Goal: Check status

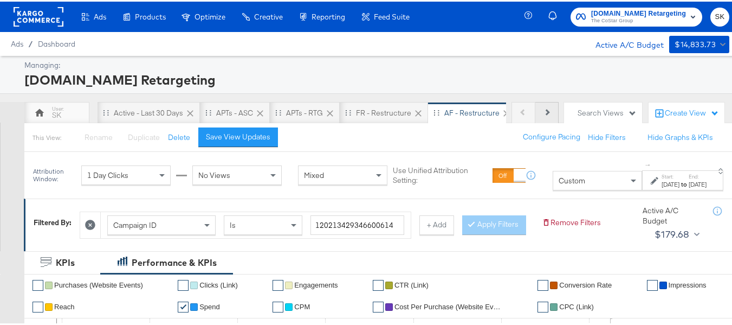
click at [537, 108] on button "Next" at bounding box center [547, 111] width 23 height 22
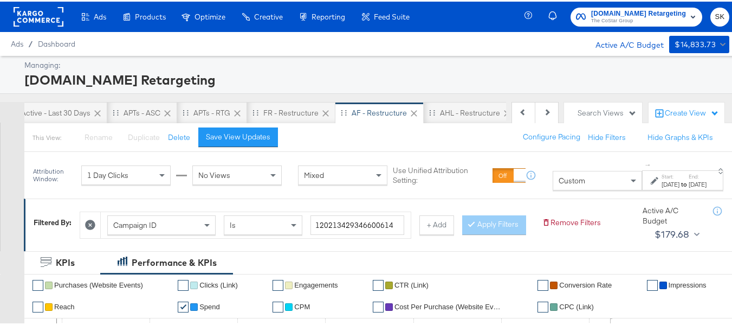
scroll to position [0, 108]
click at [424, 103] on div "AHL - Restructure" at bounding box center [454, 111] width 93 height 22
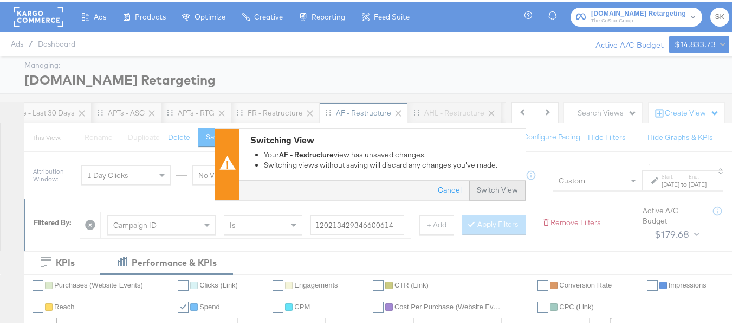
click at [513, 197] on button "Switch View" at bounding box center [497, 189] width 56 height 20
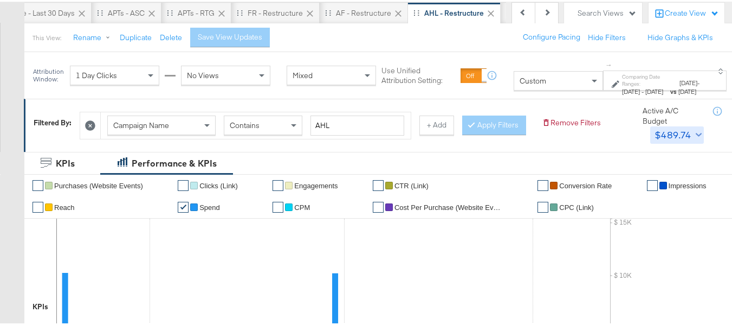
scroll to position [108, 0]
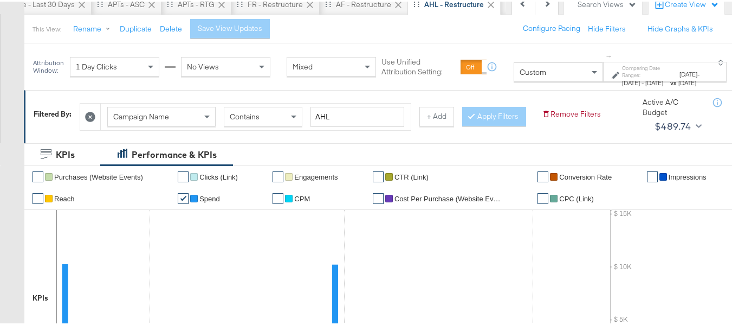
click at [160, 115] on span "Campaign Name" at bounding box center [141, 115] width 56 height 10
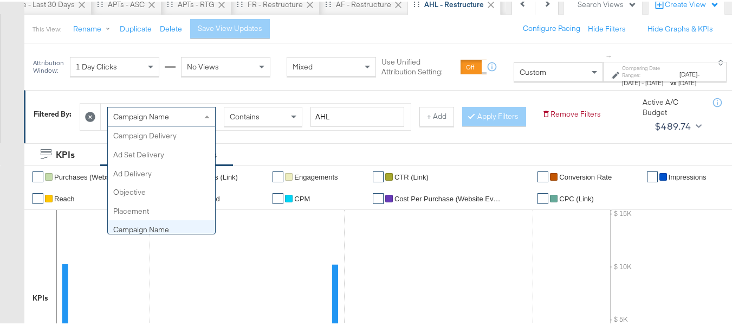
scroll to position [94, 0]
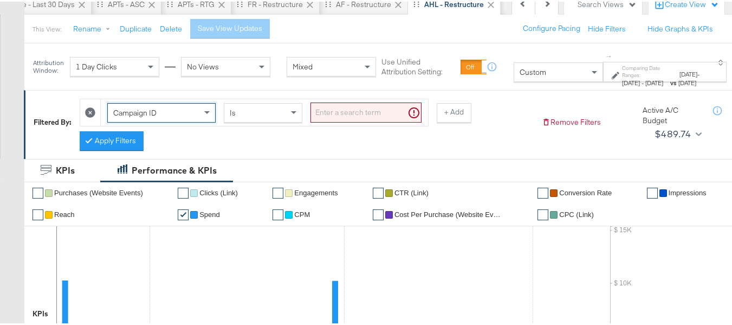
click at [342, 115] on input "search" at bounding box center [366, 111] width 111 height 20
paste input "120204946758090614"
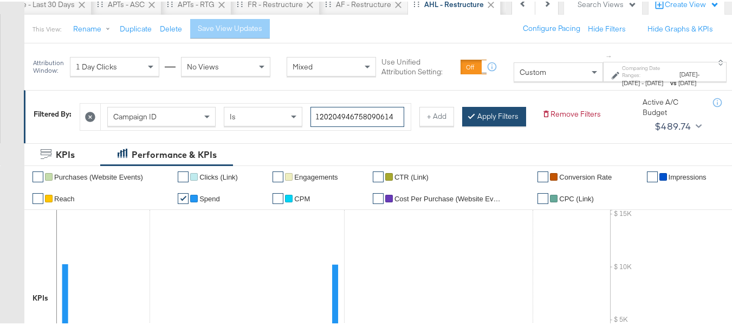
type input "120204946758090614"
click at [462, 125] on button "Apply Filters" at bounding box center [494, 115] width 64 height 20
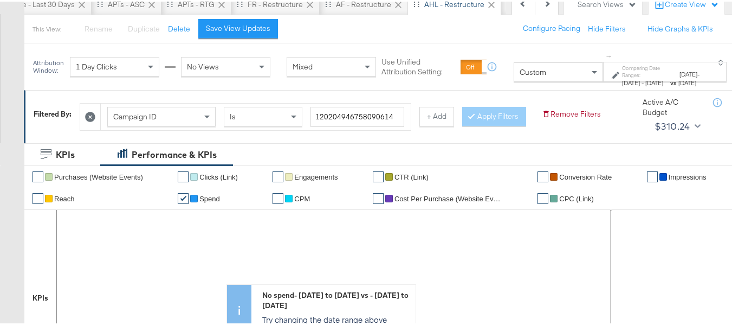
click at [631, 81] on div "[DATE] - [DATE]" at bounding box center [645, 81] width 47 height 9
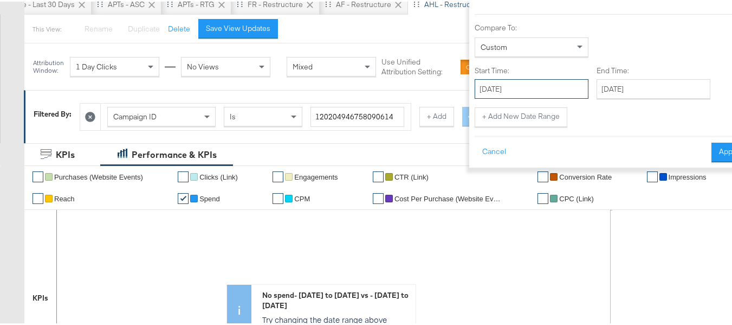
click at [523, 82] on input "[DATE]" at bounding box center [532, 88] width 114 height 20
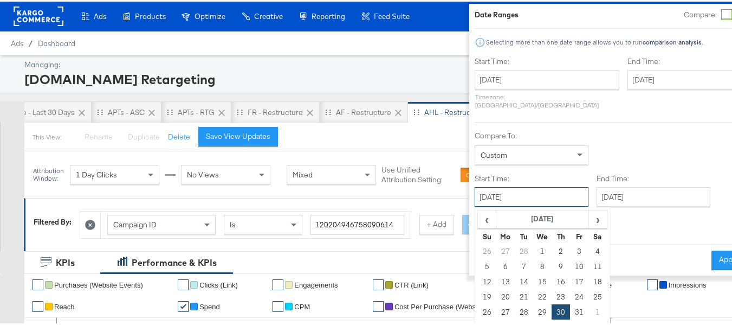
scroll to position [0, 0]
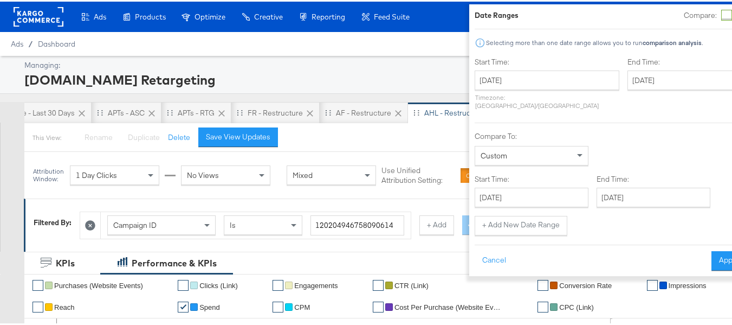
click at [495, 66] on div "Start Time: [DATE] ‹ [DATE] › Su Mo Tu We Th Fr Sa 29 30 31 1 2 3 4 5 6 7 8 9 1…" at bounding box center [547, 83] width 145 height 57
click at [503, 80] on input "[DATE]" at bounding box center [547, 79] width 145 height 20
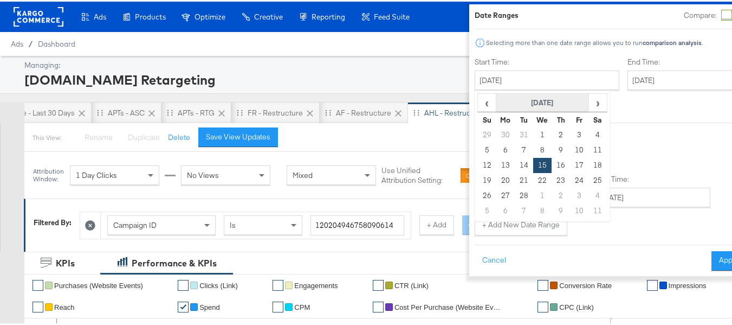
click at [518, 100] on th "[DATE]" at bounding box center [542, 101] width 93 height 18
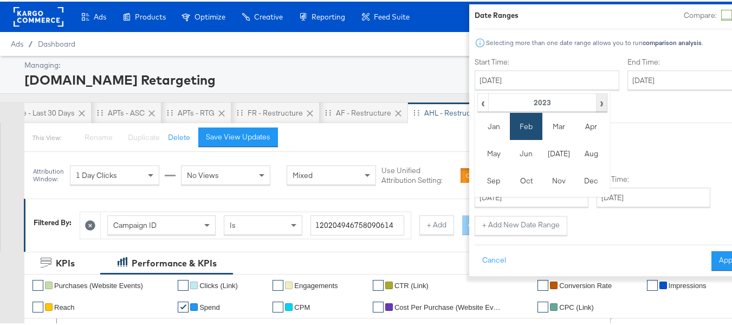
click at [596, 100] on th "›" at bounding box center [601, 101] width 11 height 18
click at [575, 152] on td "Aug" at bounding box center [591, 151] width 33 height 27
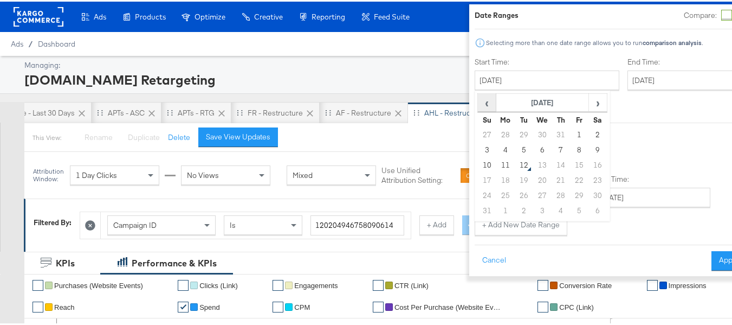
click at [479, 98] on span "‹" at bounding box center [487, 101] width 17 height 16
click at [515, 164] on td "15" at bounding box center [524, 163] width 18 height 15
type input "[DATE]"
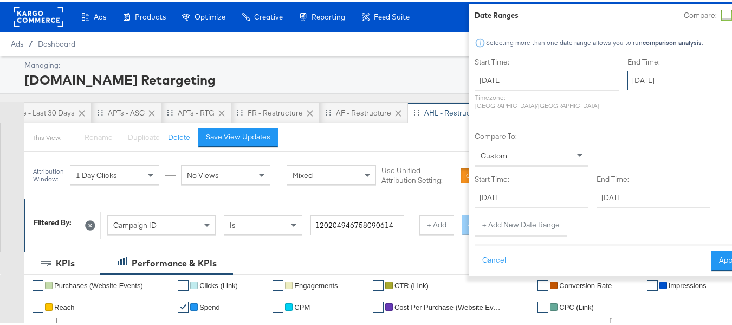
click at [628, 81] on input "[DATE]" at bounding box center [685, 79] width 114 height 20
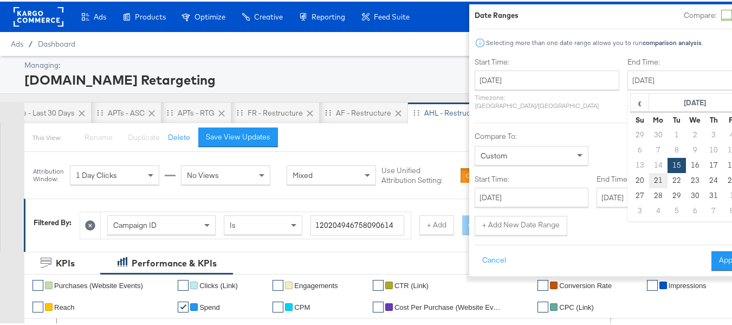
click at [649, 180] on td "21" at bounding box center [658, 178] width 18 height 15
type input "[DATE]"
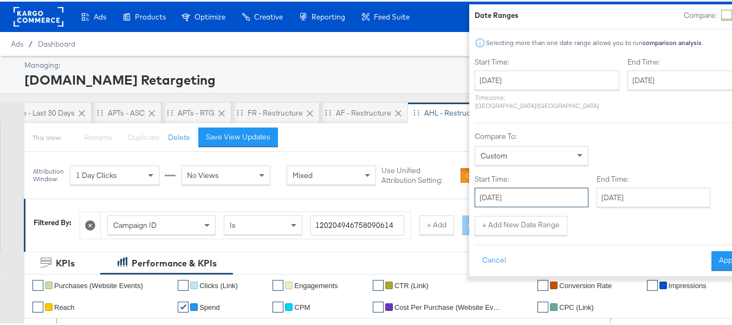
click at [523, 189] on input "[DATE]" at bounding box center [532, 196] width 114 height 20
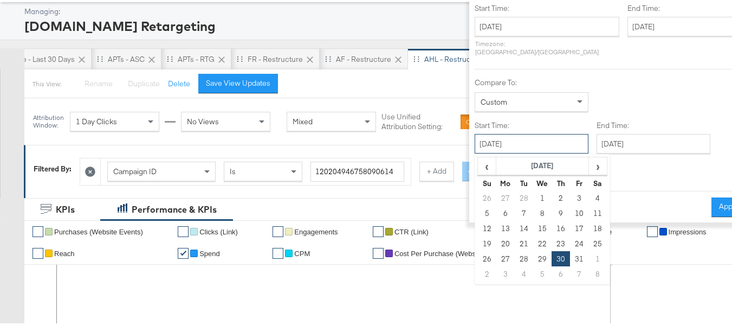
scroll to position [54, 0]
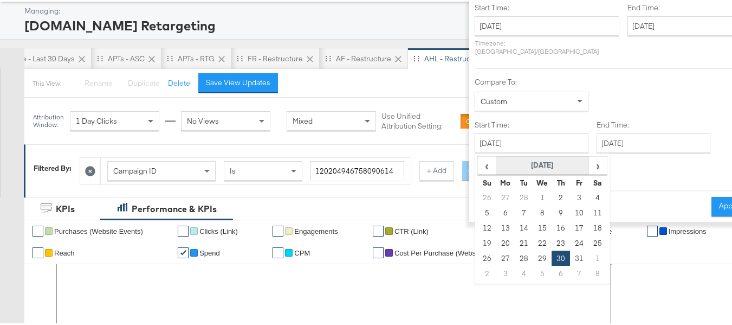
click at [536, 157] on th "[DATE]" at bounding box center [542, 163] width 93 height 18
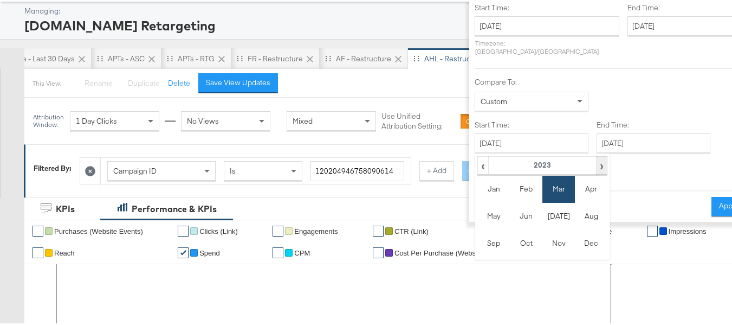
click at [597, 162] on span "›" at bounding box center [601, 164] width 9 height 16
click at [575, 211] on td "Aug" at bounding box center [591, 214] width 33 height 27
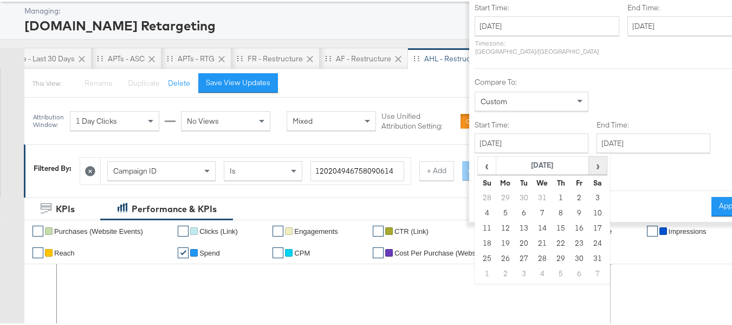
click at [590, 156] on span "›" at bounding box center [598, 164] width 17 height 16
click at [525, 154] on th "[DATE]" at bounding box center [542, 163] width 93 height 18
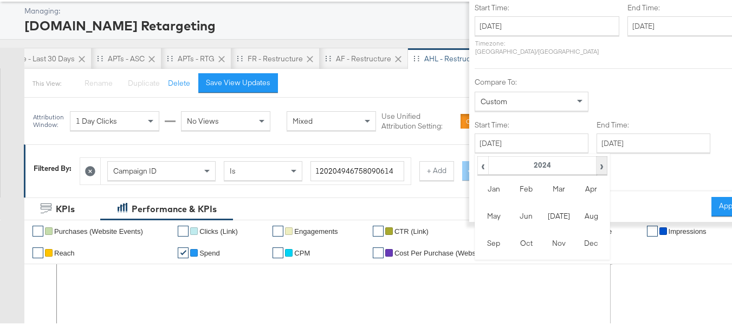
click at [597, 156] on span "›" at bounding box center [601, 164] width 9 height 16
click at [575, 215] on td "Aug" at bounding box center [591, 214] width 33 height 27
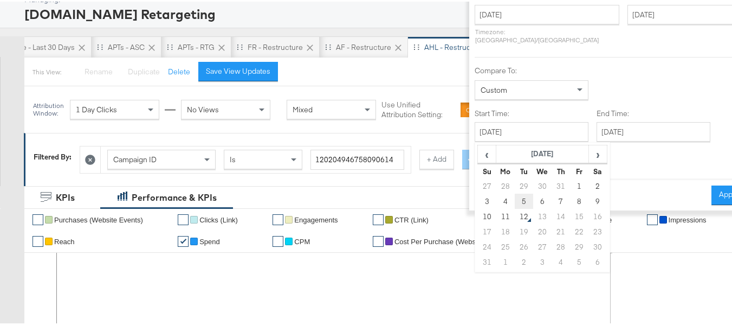
scroll to position [0, 0]
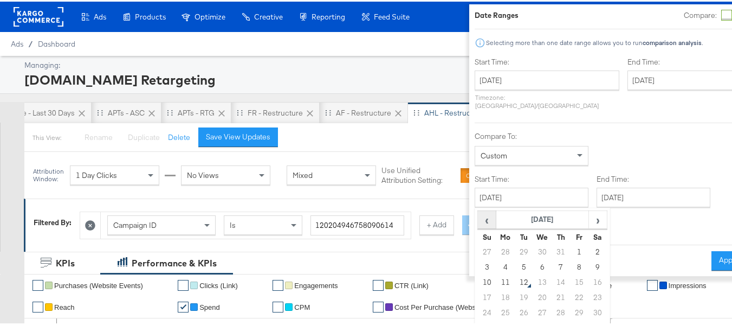
click at [479, 210] on span "‹" at bounding box center [487, 218] width 17 height 16
click at [515, 288] on td "22" at bounding box center [524, 295] width 18 height 15
type input "[DATE]"
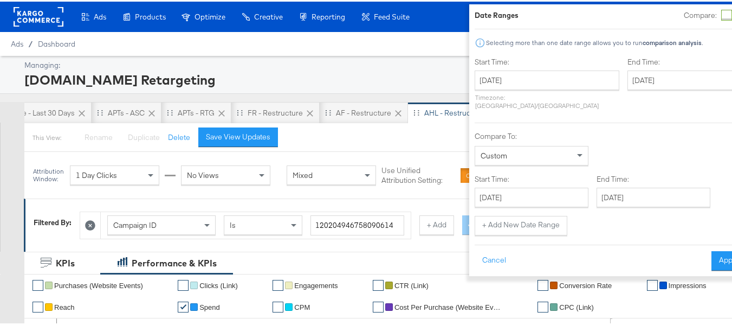
scroll to position [54, 0]
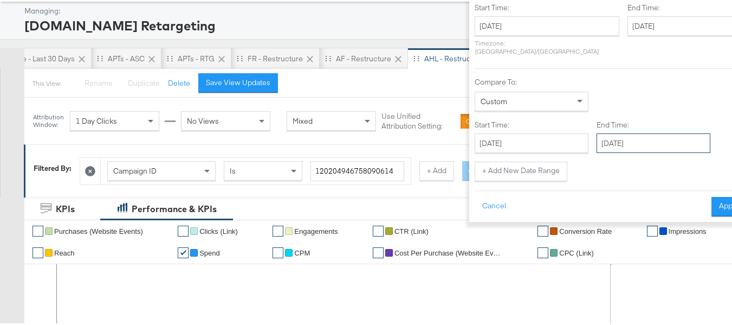
click at [615, 132] on input "[DATE]" at bounding box center [654, 142] width 114 height 20
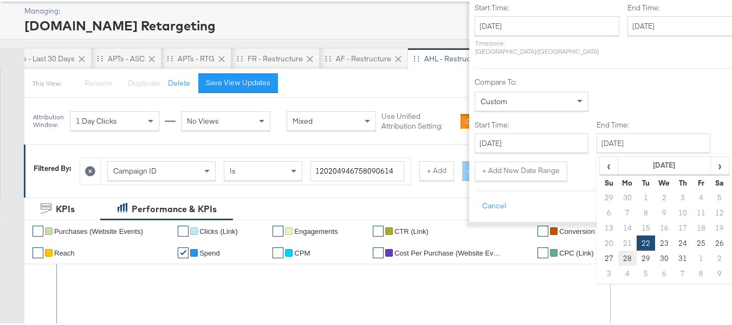
click at [618, 252] on td "28" at bounding box center [627, 256] width 18 height 15
type input "[DATE]"
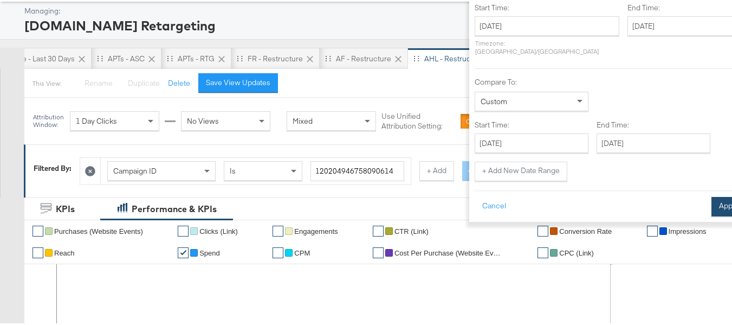
click at [712, 195] on button "Apply" at bounding box center [729, 205] width 34 height 20
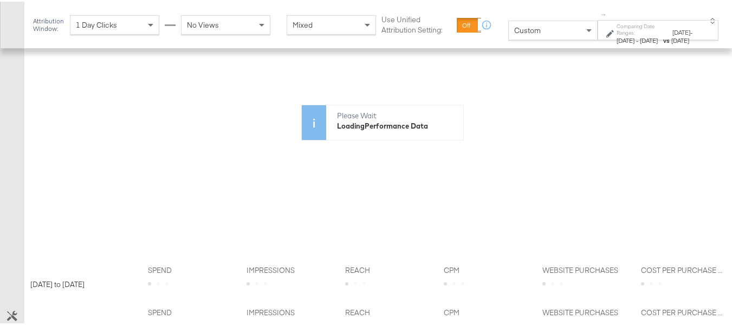
scroll to position [388, 0]
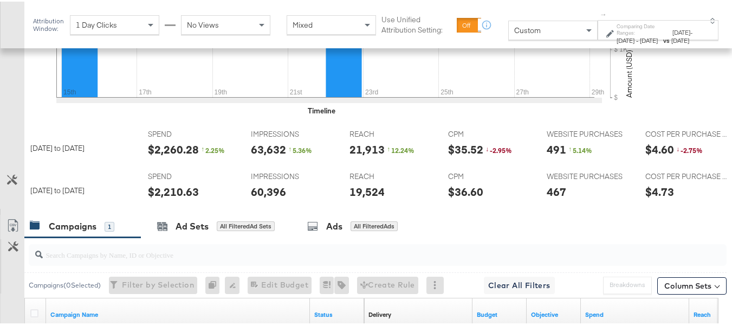
click at [640, 43] on span "[DATE]" at bounding box center [649, 39] width 18 height 8
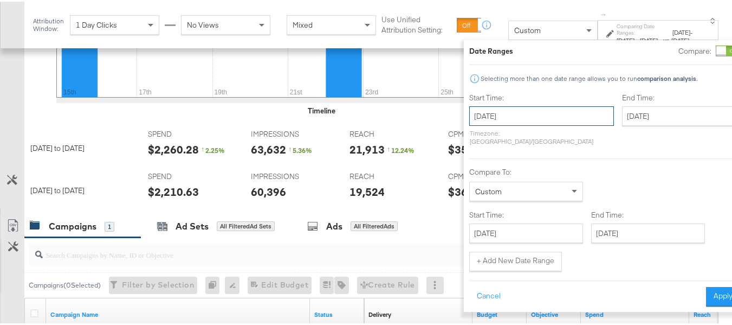
click at [515, 112] on input "[DATE]" at bounding box center [541, 115] width 145 height 20
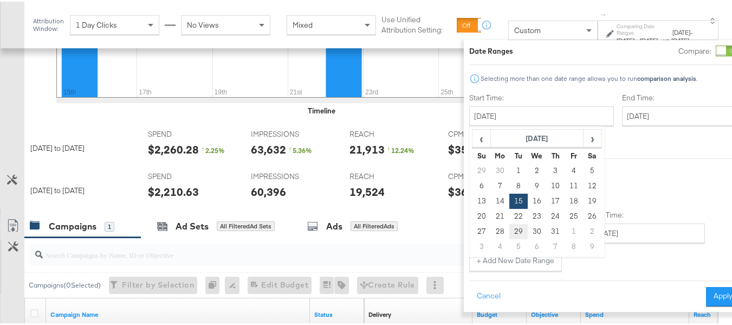
click at [509, 233] on td "29" at bounding box center [518, 229] width 18 height 15
type input "[DATE]"
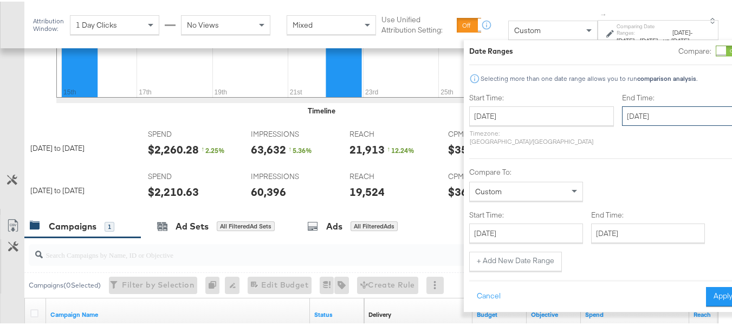
click at [622, 120] on input "[DATE]" at bounding box center [679, 115] width 114 height 20
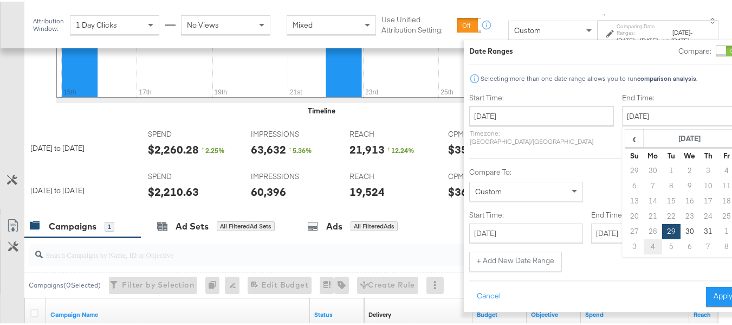
click at [643, 242] on td "4" at bounding box center [652, 244] width 18 height 15
type input "[DATE]"
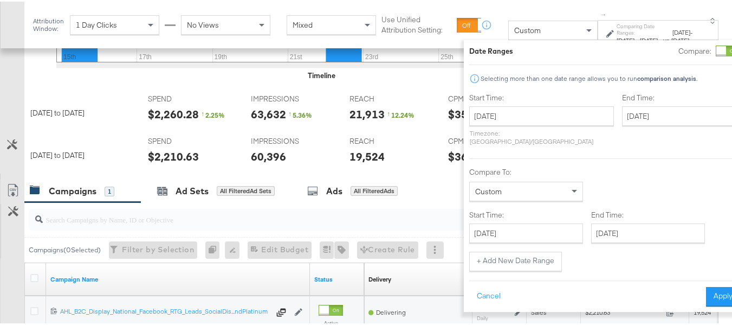
scroll to position [442, 0]
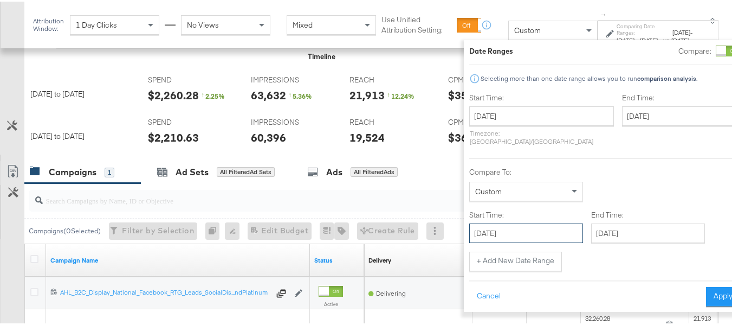
click at [501, 222] on input "[DATE]" at bounding box center [526, 232] width 114 height 20
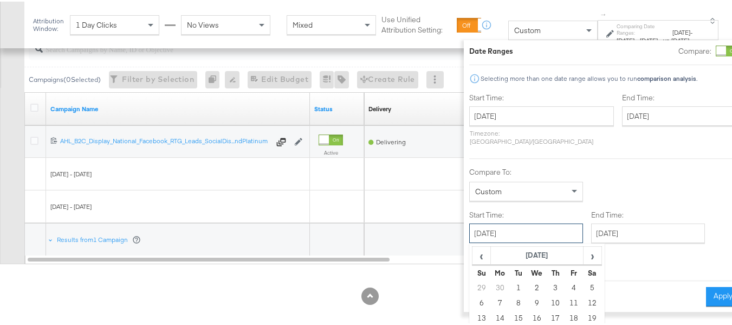
scroll to position [626, 0]
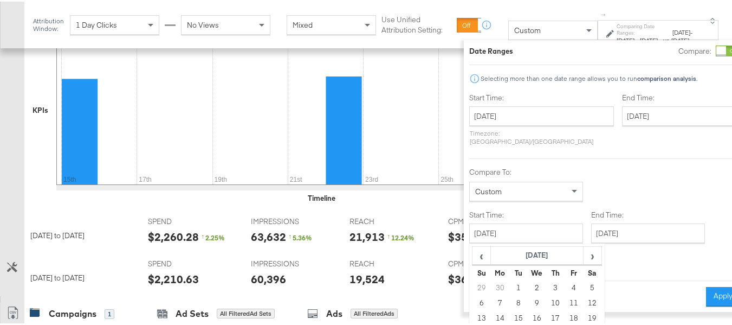
click at [627, 2] on div "Attribution Window: 1 Day Clicks No Views Mixed Use Unified Attribution Setting…" at bounding box center [378, 23] width 708 height 47
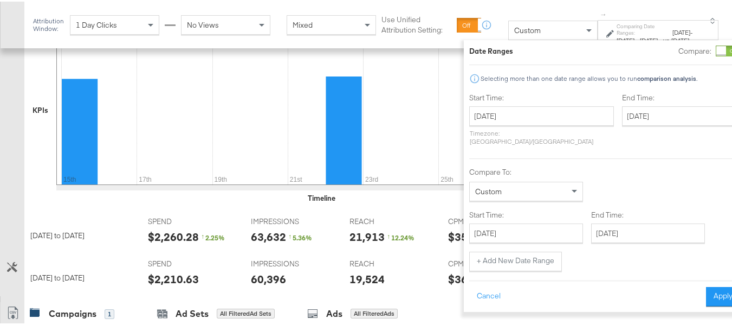
scroll to position [29, 0]
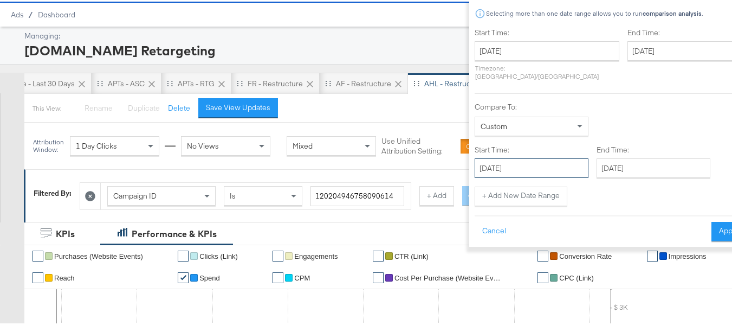
click at [496, 162] on input "[DATE]" at bounding box center [532, 167] width 114 height 20
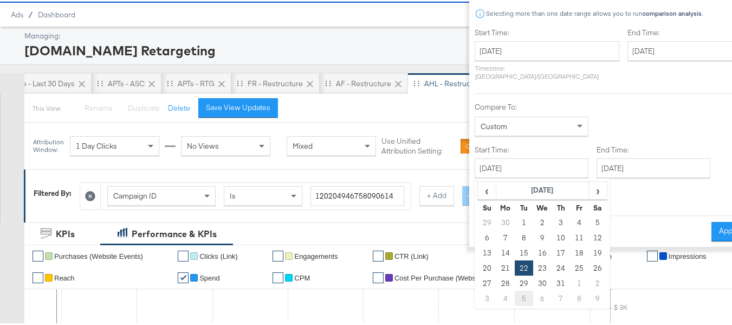
click at [515, 289] on td "5" at bounding box center [524, 296] width 18 height 15
type input "[DATE]"
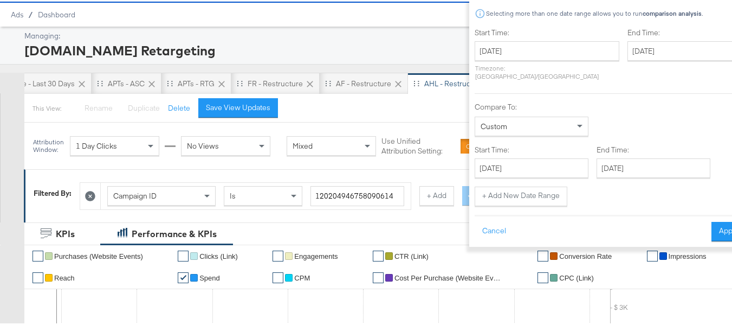
click at [602, 170] on div "Start Time: [DATE] ‹ [DATE] › Su Mo Tu We Th Fr Sa 29 30 1 2 3 4 5 6 7 8 9 10 1…" at bounding box center [610, 115] width 271 height 179
click at [600, 160] on input "[DATE]" at bounding box center [654, 167] width 114 height 20
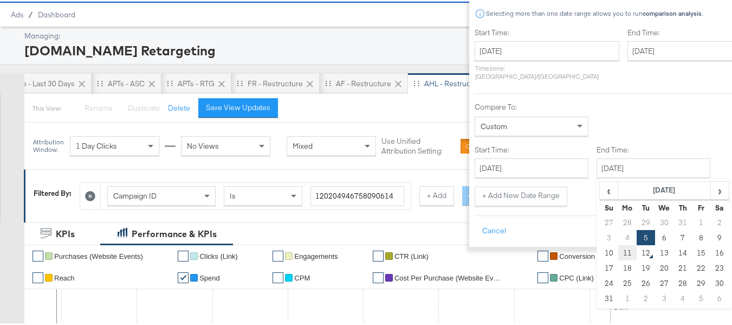
click at [618, 243] on td "11" at bounding box center [627, 250] width 18 height 15
type input "[DATE]"
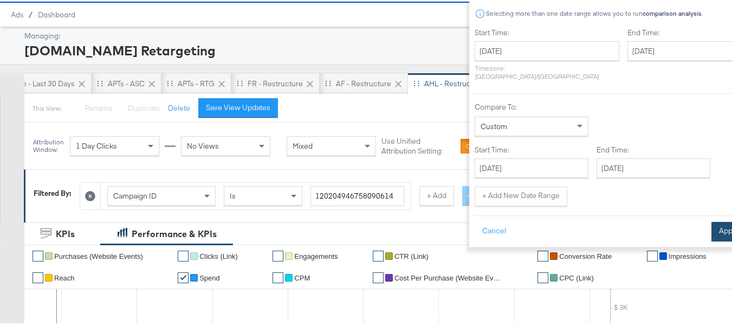
click at [712, 221] on button "Apply" at bounding box center [729, 230] width 34 height 20
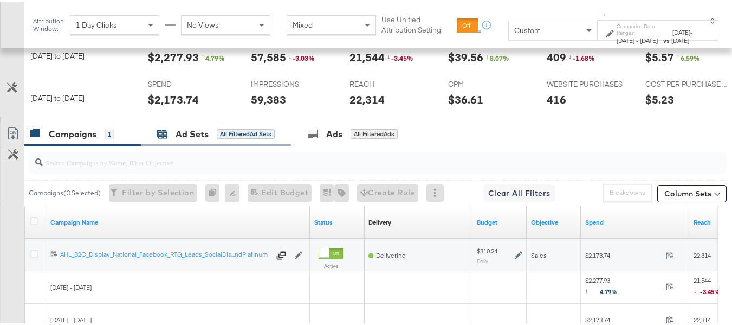
scroll to position [434, 0]
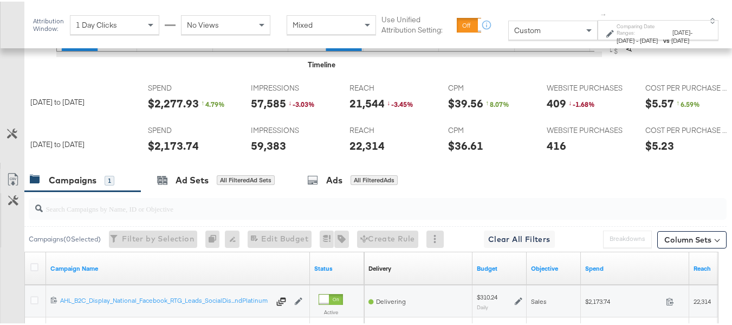
click at [169, 152] on div "$2,173.74" at bounding box center [173, 144] width 51 height 16
copy div "$2,173.74"
click at [373, 152] on div "22,314" at bounding box center [367, 144] width 35 height 16
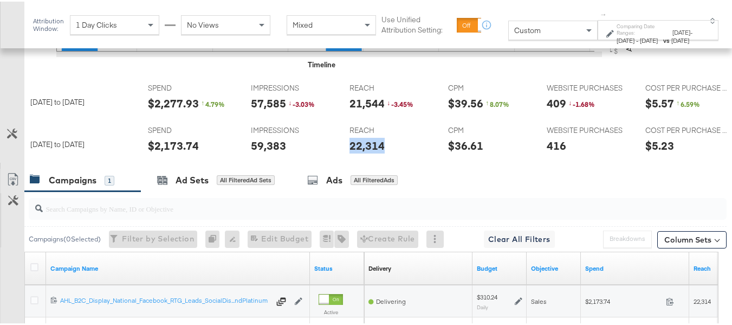
click at [373, 152] on div "22,314" at bounding box center [367, 144] width 35 height 16
copy div "22,314"
click at [271, 152] on div "59,383" at bounding box center [268, 144] width 35 height 16
copy div "59,383"
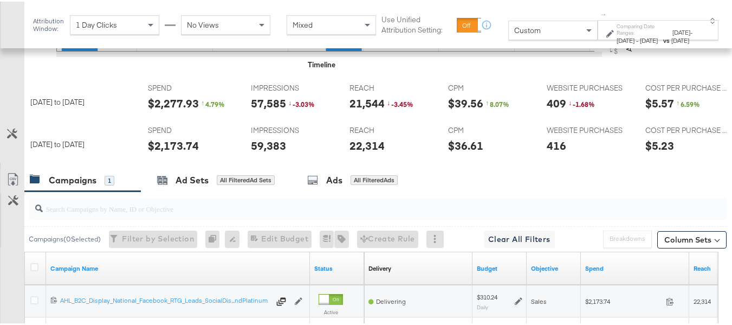
click at [359, 152] on div "22,314" at bounding box center [367, 144] width 35 height 16
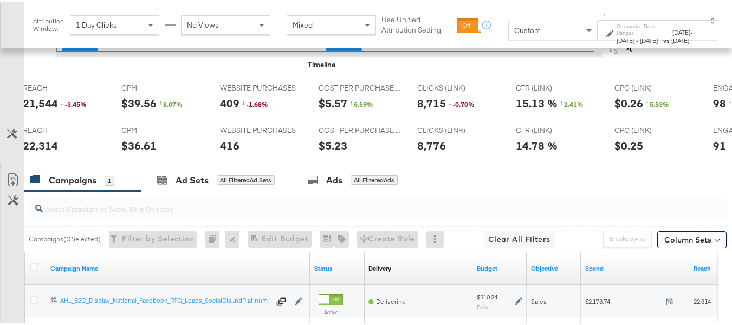
scroll to position [0, 352]
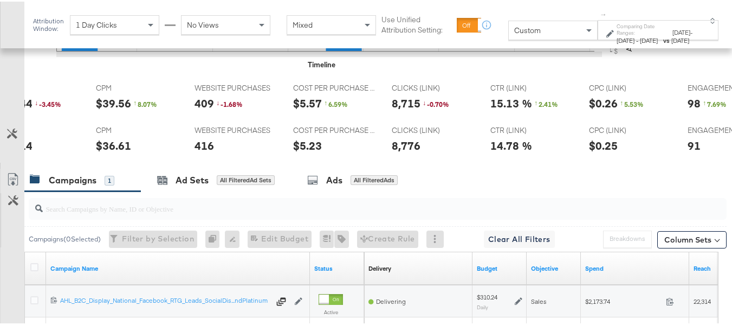
click at [411, 152] on div "8,776" at bounding box center [406, 144] width 29 height 16
copy div "8,776"
click at [197, 152] on div "416" at bounding box center [205, 144] width 20 height 16
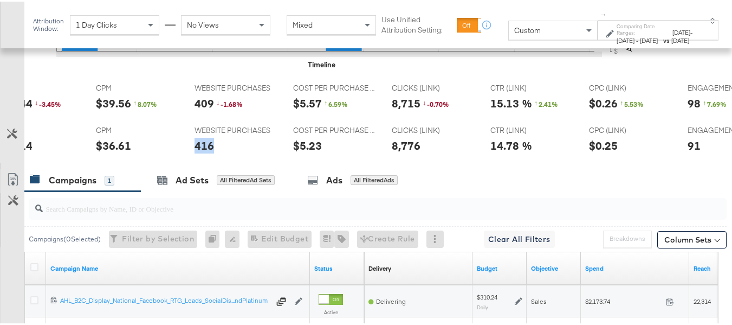
click at [197, 152] on div "416" at bounding box center [205, 144] width 20 height 16
copy div "416"
click at [246, 152] on div at bounding box center [232, 145] width 33 height 11
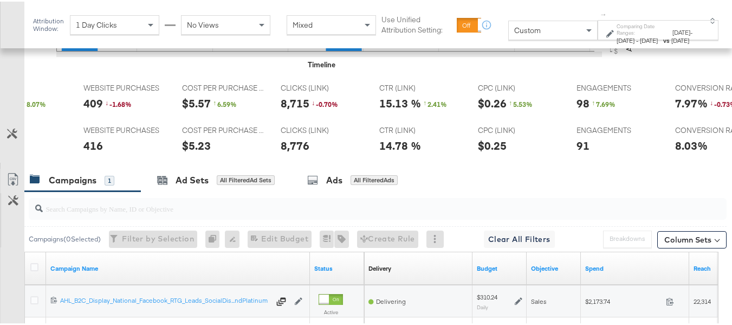
scroll to position [0, 495]
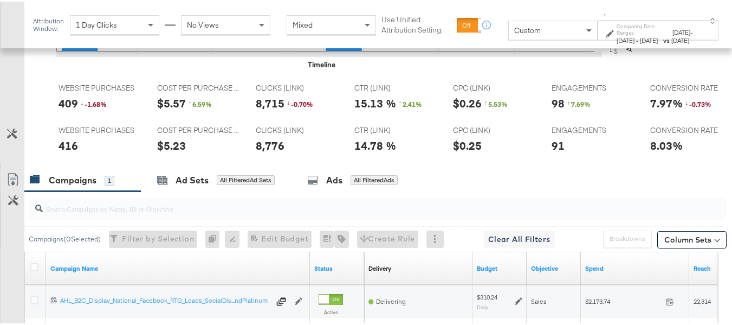
click at [553, 152] on div "91" at bounding box center [558, 144] width 13 height 16
copy div "91"
click at [458, 152] on div "$0.25" at bounding box center [467, 144] width 29 height 16
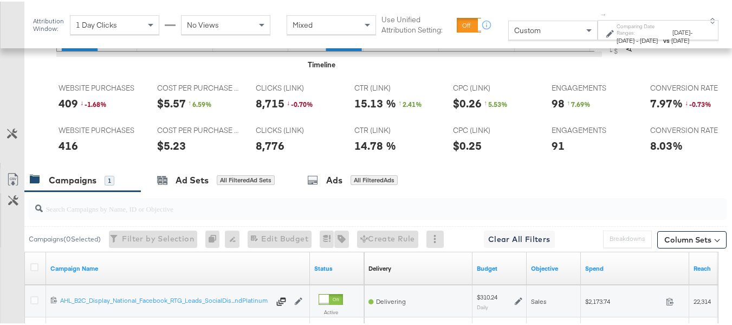
scroll to position [0, 0]
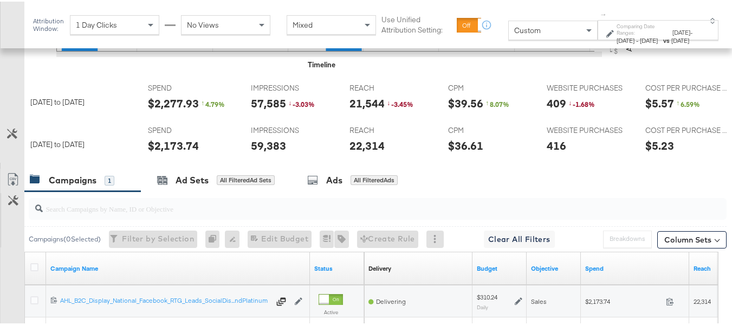
click at [156, 109] on div "$2,277.93" at bounding box center [173, 102] width 51 height 16
copy div "$2,277.93"
click at [370, 109] on div "21,544" at bounding box center [367, 102] width 35 height 16
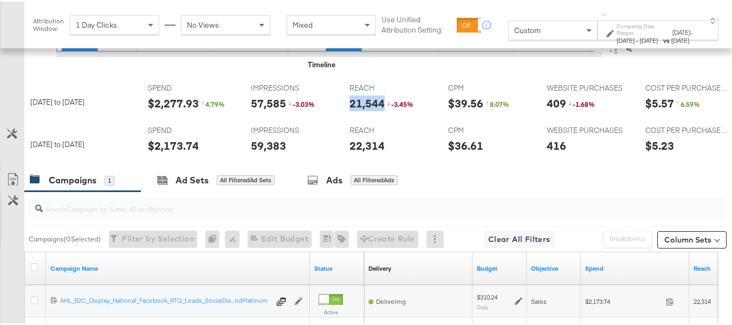
click at [370, 109] on div "21,544" at bounding box center [367, 102] width 35 height 16
copy div "21,544"
click at [245, 118] on div "IMPRESSIONS IMPRESSIONS 57,585 ↓ -3.03 %" at bounding box center [292, 97] width 98 height 41
copy div "57,585"
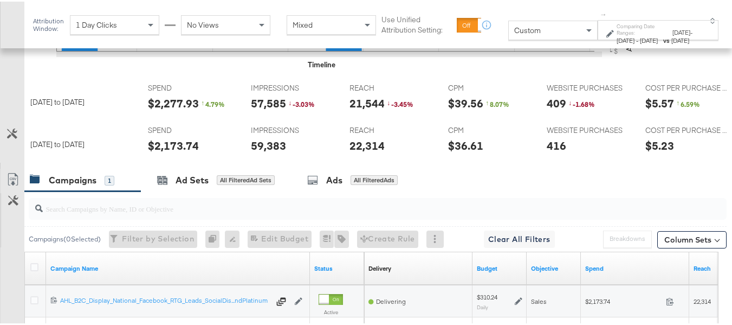
click at [378, 109] on div "21,544" at bounding box center [367, 102] width 35 height 16
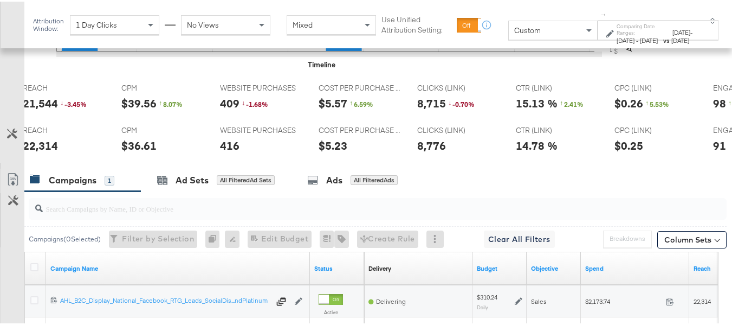
scroll to position [0, 355]
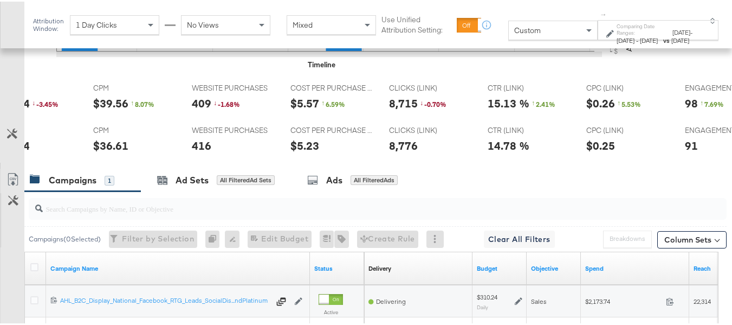
click at [392, 109] on div "8,715" at bounding box center [403, 102] width 29 height 16
copy div "8,715"
click at [216, 107] on div "↓ -1.68 %" at bounding box center [230, 102] width 33 height 9
click at [206, 109] on div "409" at bounding box center [202, 102] width 20 height 16
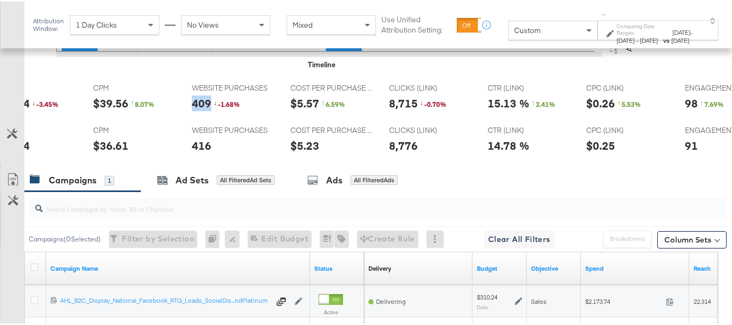
click at [206, 109] on div "409" at bounding box center [202, 102] width 20 height 16
click at [561, 118] on div "CTR (LINK) CTR (LINK) 15.13 % ↑ 2.41 %" at bounding box center [529, 97] width 98 height 41
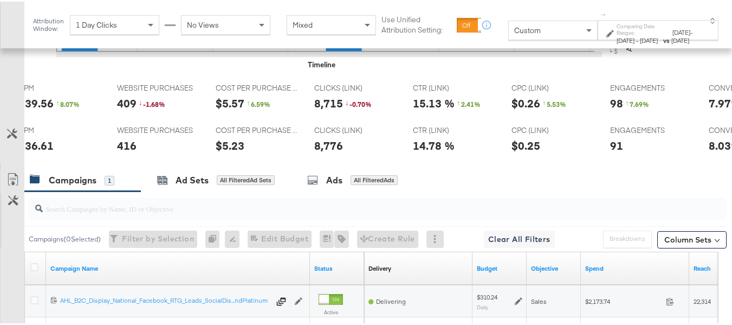
scroll to position [0, 495]
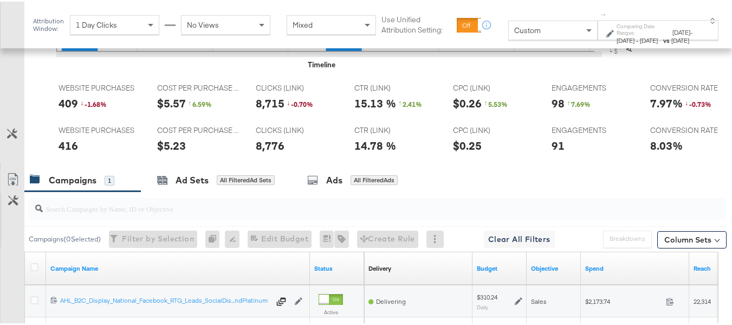
click at [553, 109] on div "98" at bounding box center [558, 102] width 13 height 16
click at [552, 109] on div "98" at bounding box center [558, 102] width 13 height 16
click at [487, 151] on div "CPC (LINK) CPC (LINK) $0.25" at bounding box center [494, 139] width 98 height 41
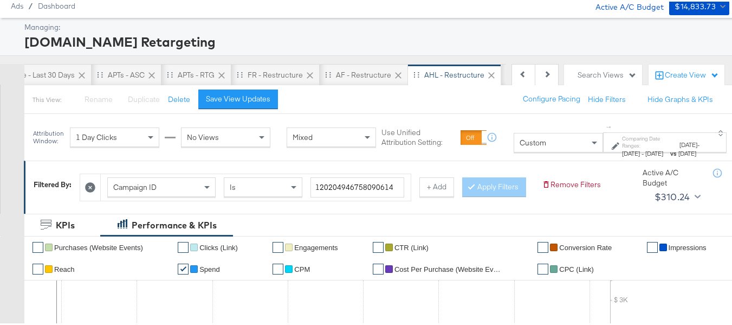
scroll to position [54, 0]
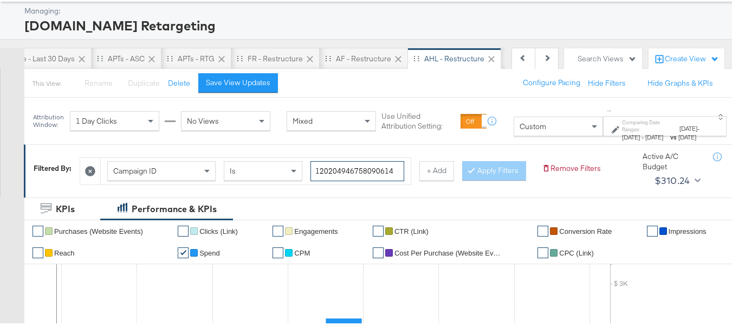
click at [337, 169] on input "120204946758090614" at bounding box center [358, 169] width 94 height 20
paste input "1342992903"
type input "120213429929030614"
click at [462, 179] on button "Apply Filters" at bounding box center [494, 169] width 64 height 20
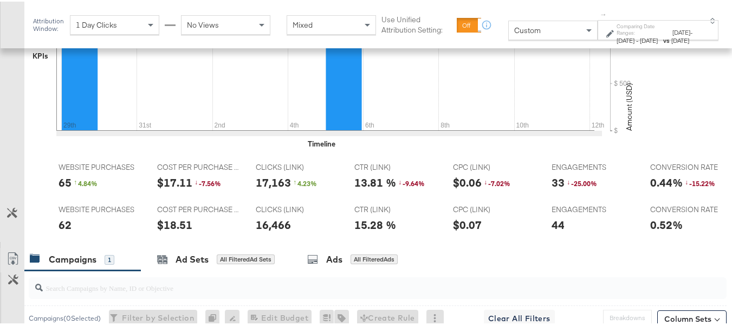
scroll to position [0, 0]
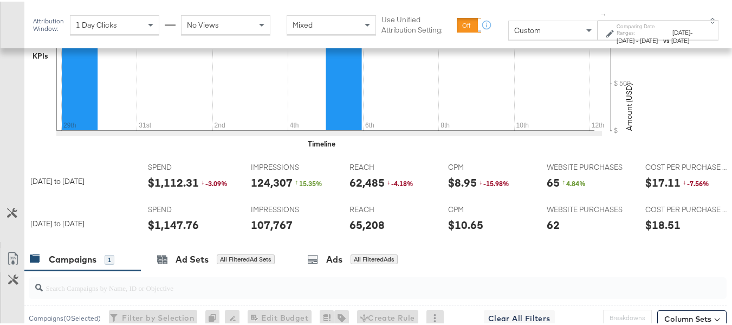
click at [167, 231] on div "$1,147.76" at bounding box center [173, 223] width 51 height 16
click at [362, 231] on div "65,208" at bounding box center [367, 223] width 35 height 16
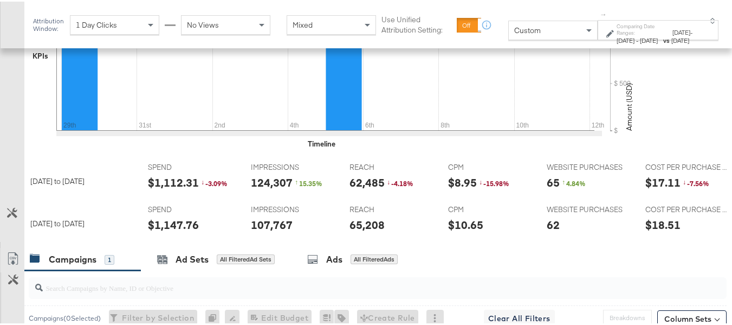
click at [267, 231] on div "107,767" at bounding box center [272, 223] width 42 height 16
click at [413, 231] on div "65,208" at bounding box center [390, 223] width 81 height 16
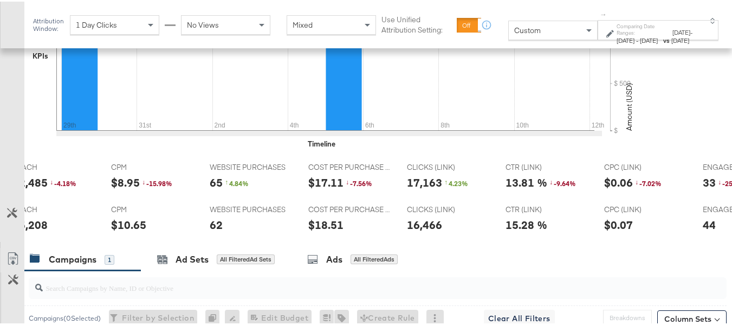
scroll to position [0, 338]
click at [421, 231] on div "16,466" at bounding box center [423, 223] width 35 height 16
click at [537, 240] on div "CTR (LINK) CTR (LINK) 15.28 %" at bounding box center [545, 218] width 98 height 41
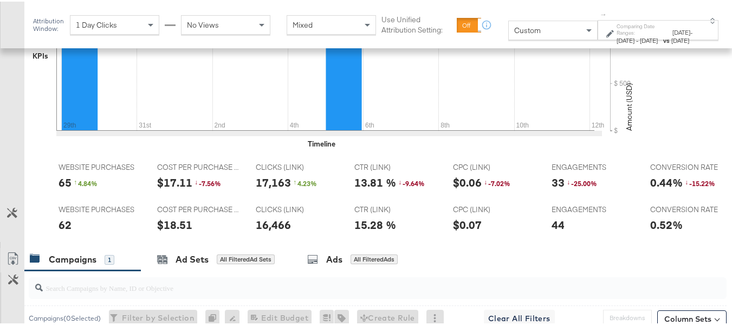
click at [552, 231] on div "44" at bounding box center [558, 223] width 13 height 16
click at [170, 231] on div "$18.51" at bounding box center [174, 223] width 35 height 16
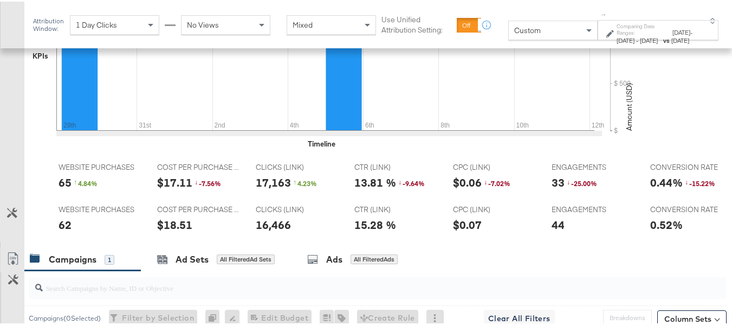
click at [59, 231] on div "62" at bounding box center [65, 223] width 13 height 16
click at [552, 231] on div "44" at bounding box center [558, 223] width 13 height 16
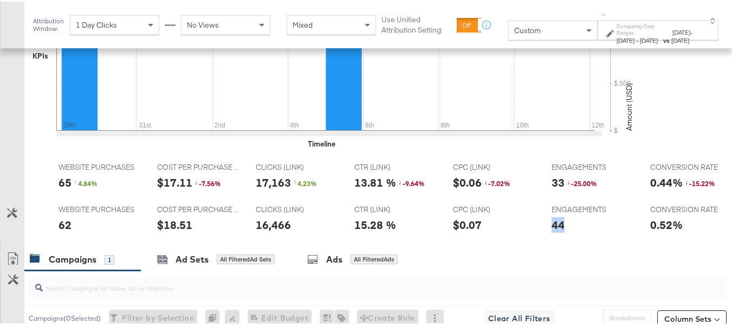
click at [552, 231] on div "44" at bounding box center [558, 223] width 13 height 16
click at [505, 218] on div "CPC (LINK) CPC (LINK) $0.07" at bounding box center [494, 218] width 98 height 41
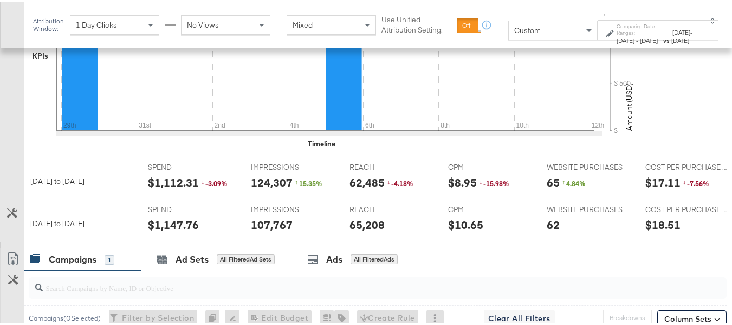
click at [154, 189] on div "$1,112.31" at bounding box center [173, 181] width 51 height 16
click at [362, 189] on div "62,485" at bounding box center [367, 181] width 35 height 16
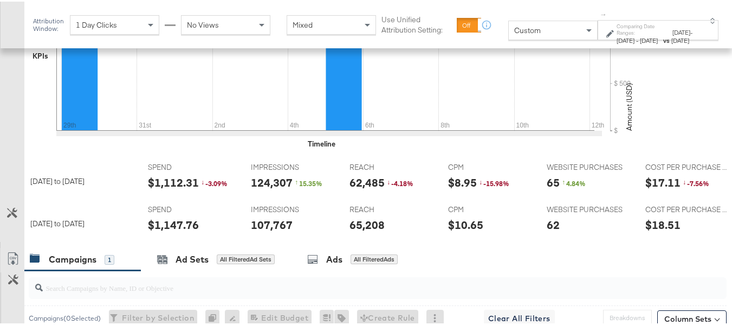
click at [282, 189] on div "124,307" at bounding box center [272, 181] width 42 height 16
click at [440, 194] on div "CPM CPM $8.95 ↓ -15.98 %" at bounding box center [489, 176] width 98 height 41
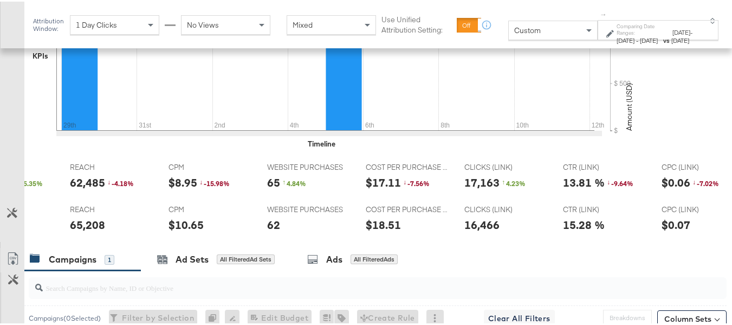
scroll to position [0, 364]
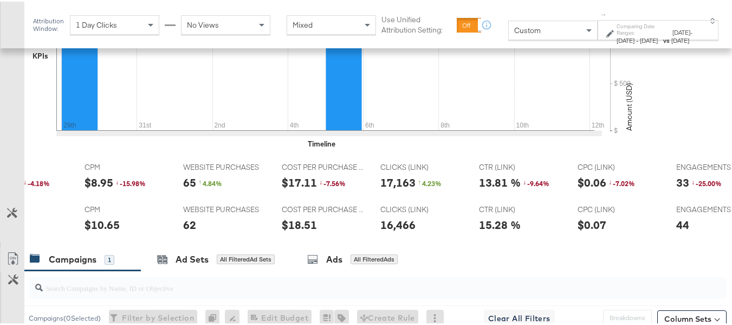
click at [398, 189] on div "17,163" at bounding box center [398, 181] width 35 height 16
click at [301, 197] on div "COST PER PURCHASE (WEBSITE EVENTS) COST PER PURCHASE (WEBSITE EVENTS) $17.11 ↓ …" at bounding box center [323, 176] width 98 height 41
click at [175, 195] on div "WEBSITE PURCHASES WEBSITE PURCHASES 65 ↑ 4.84 %" at bounding box center [224, 176] width 98 height 41
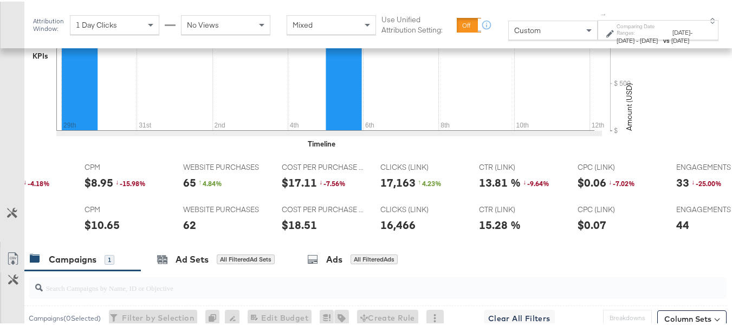
click at [183, 189] on div "65" at bounding box center [189, 181] width 13 height 16
click at [485, 189] on div "13.81 %" at bounding box center [500, 181] width 42 height 16
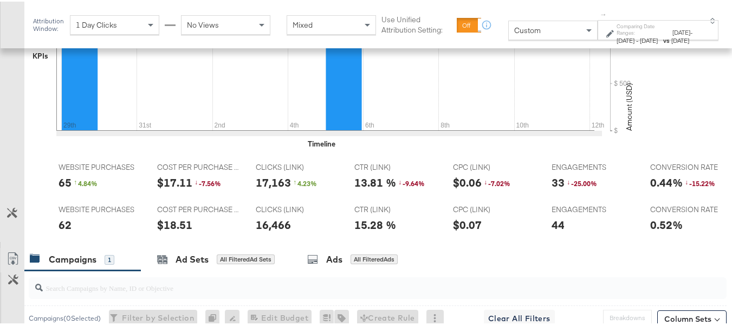
click at [552, 189] on div "33" at bounding box center [558, 181] width 13 height 16
click at [390, 213] on span "CTR (LINK)" at bounding box center [394, 208] width 81 height 10
